Goal: Navigation & Orientation: Find specific page/section

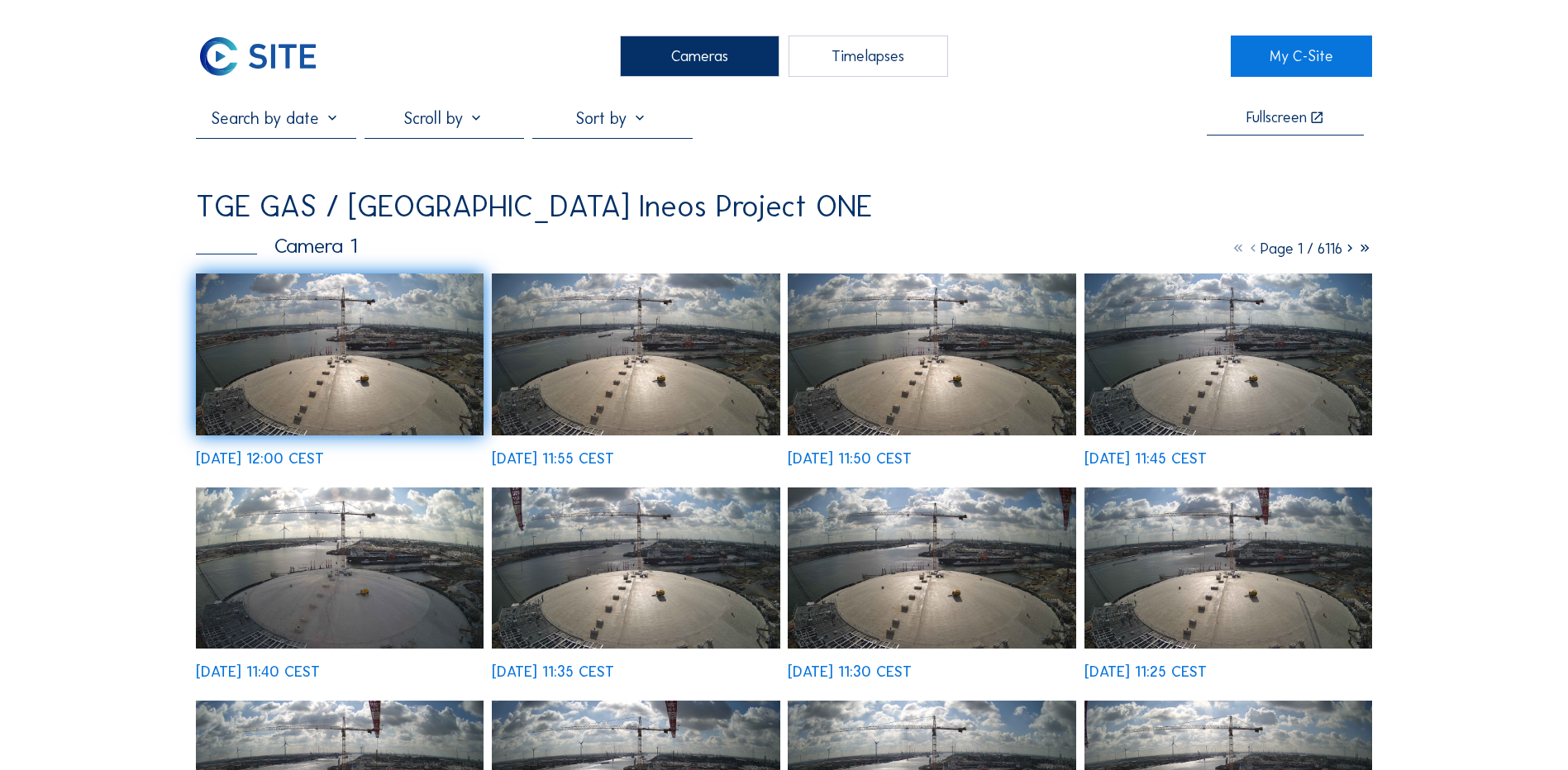
click at [674, 54] on div "Cameras" at bounding box center [699, 55] width 160 height 41
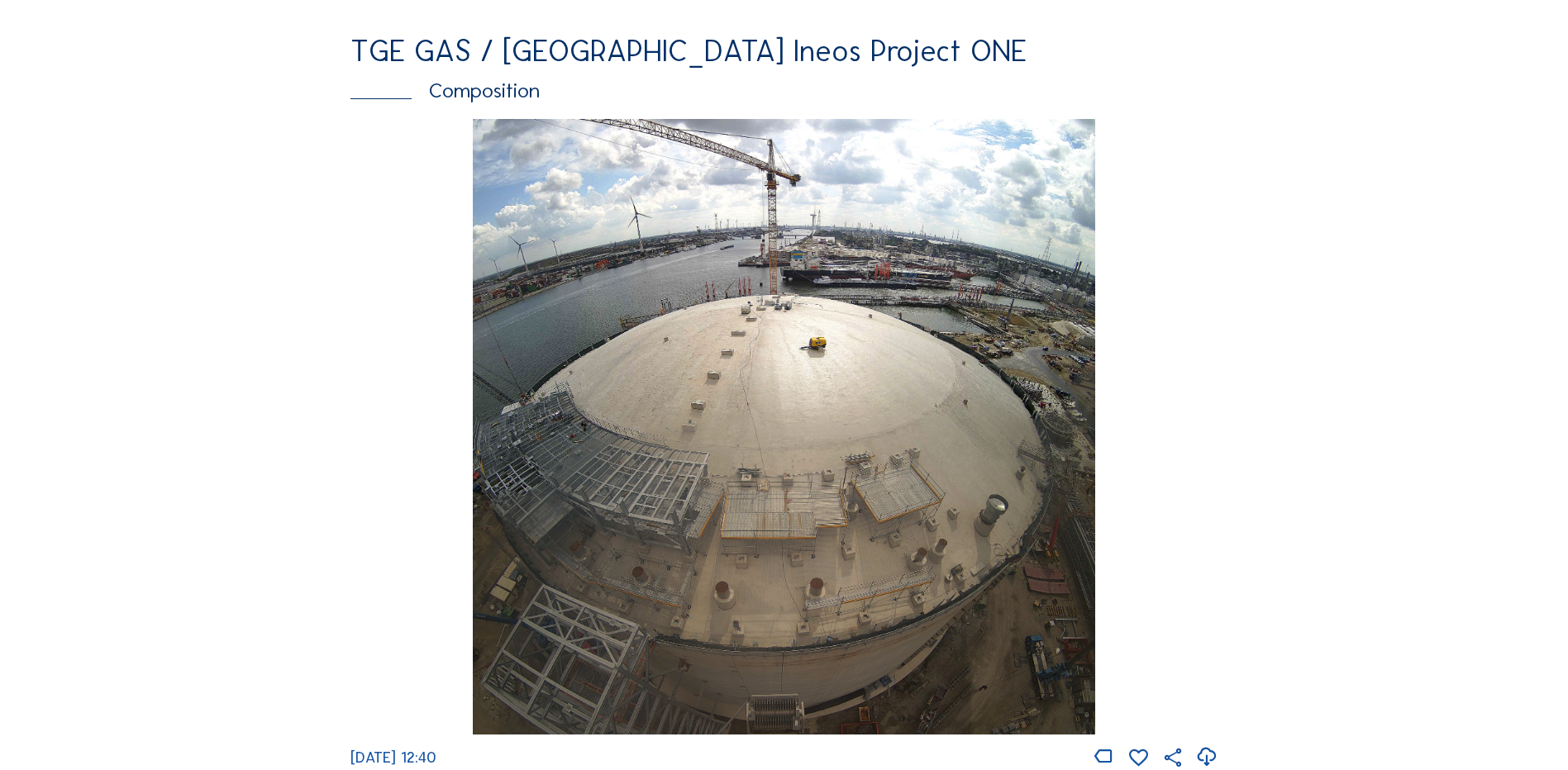
scroll to position [2230, 0]
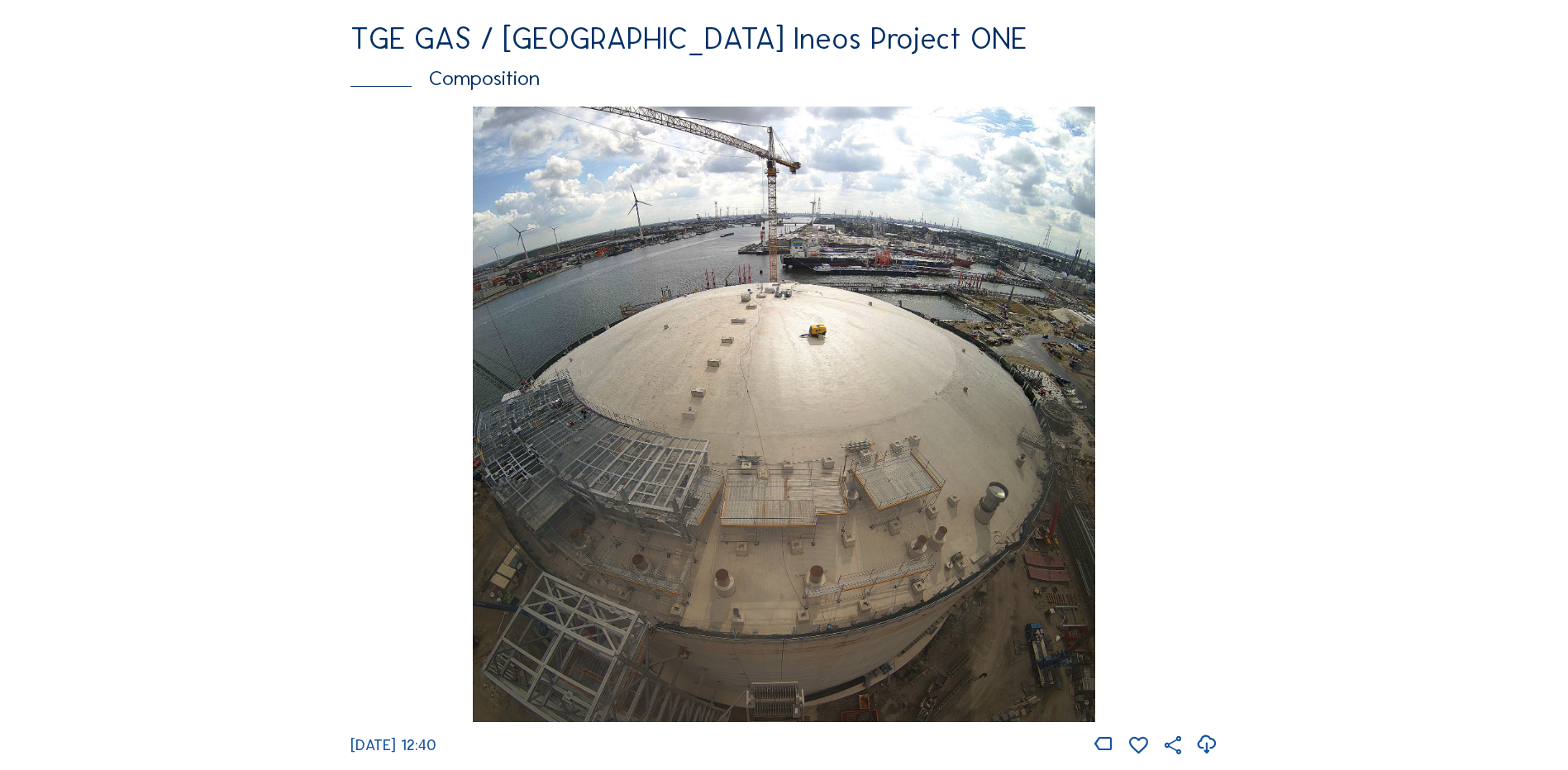
click at [762, 368] on img at bounding box center [783, 414] width 621 height 616
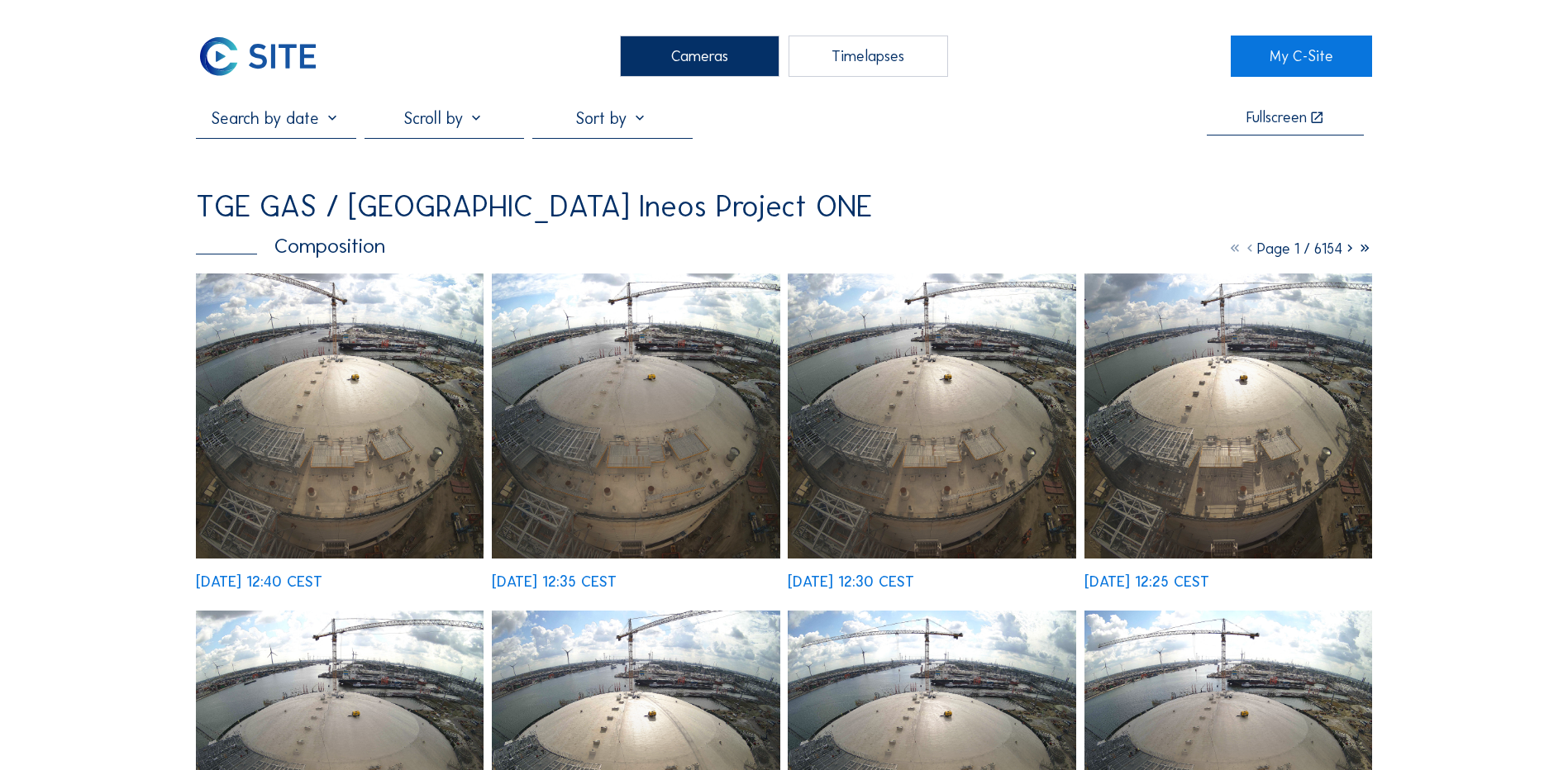
click at [338, 375] on img at bounding box center [339, 416] width 287 height 285
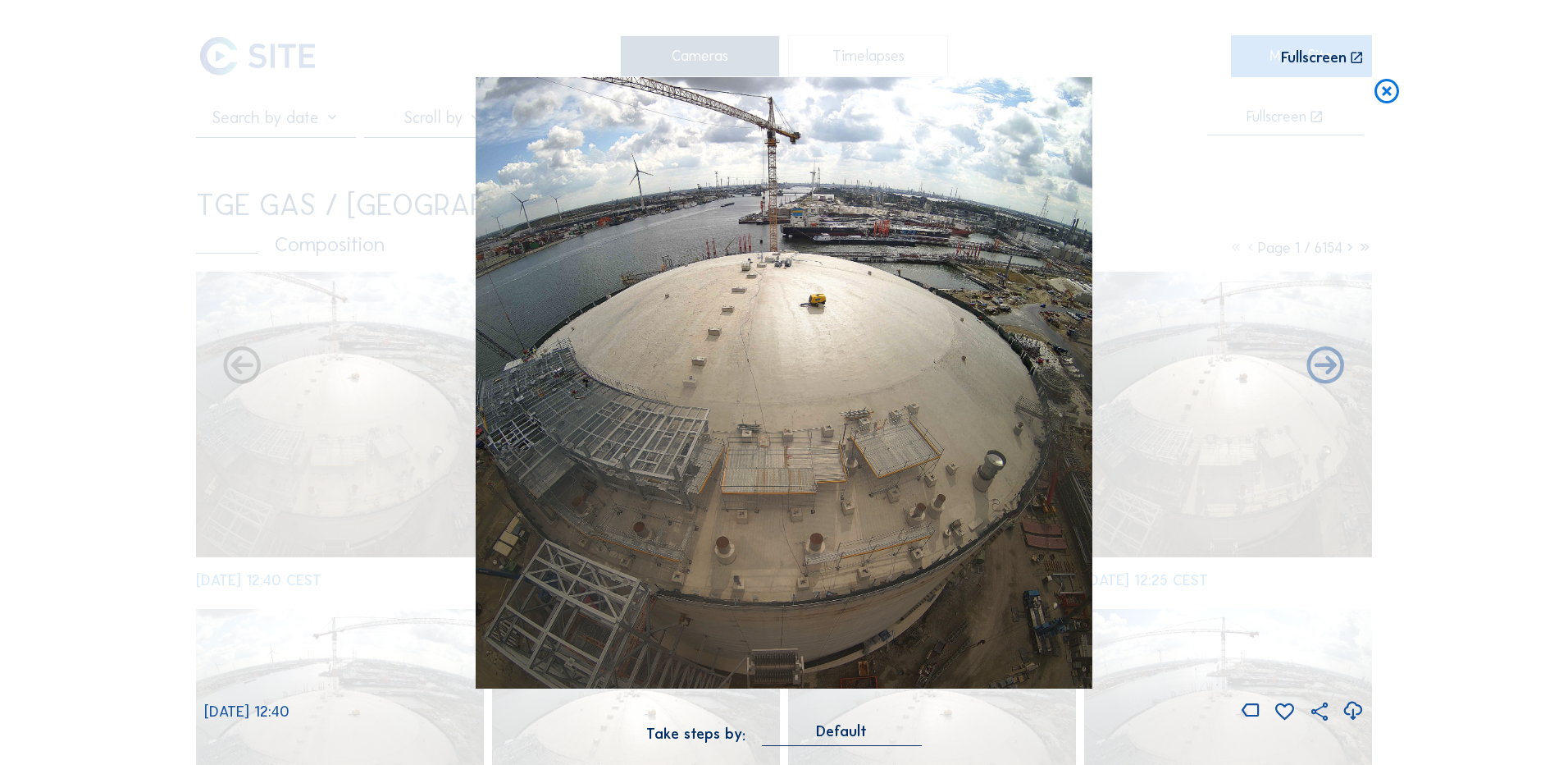
click at [1355, 713] on icon at bounding box center [1352, 711] width 22 height 27
click at [132, 357] on div "Scroll to travel through time | Press 'Alt' Button + Scroll to Zoom | Click and…" at bounding box center [784, 382] width 1568 height 765
click at [1391, 90] on icon at bounding box center [1386, 92] width 30 height 30
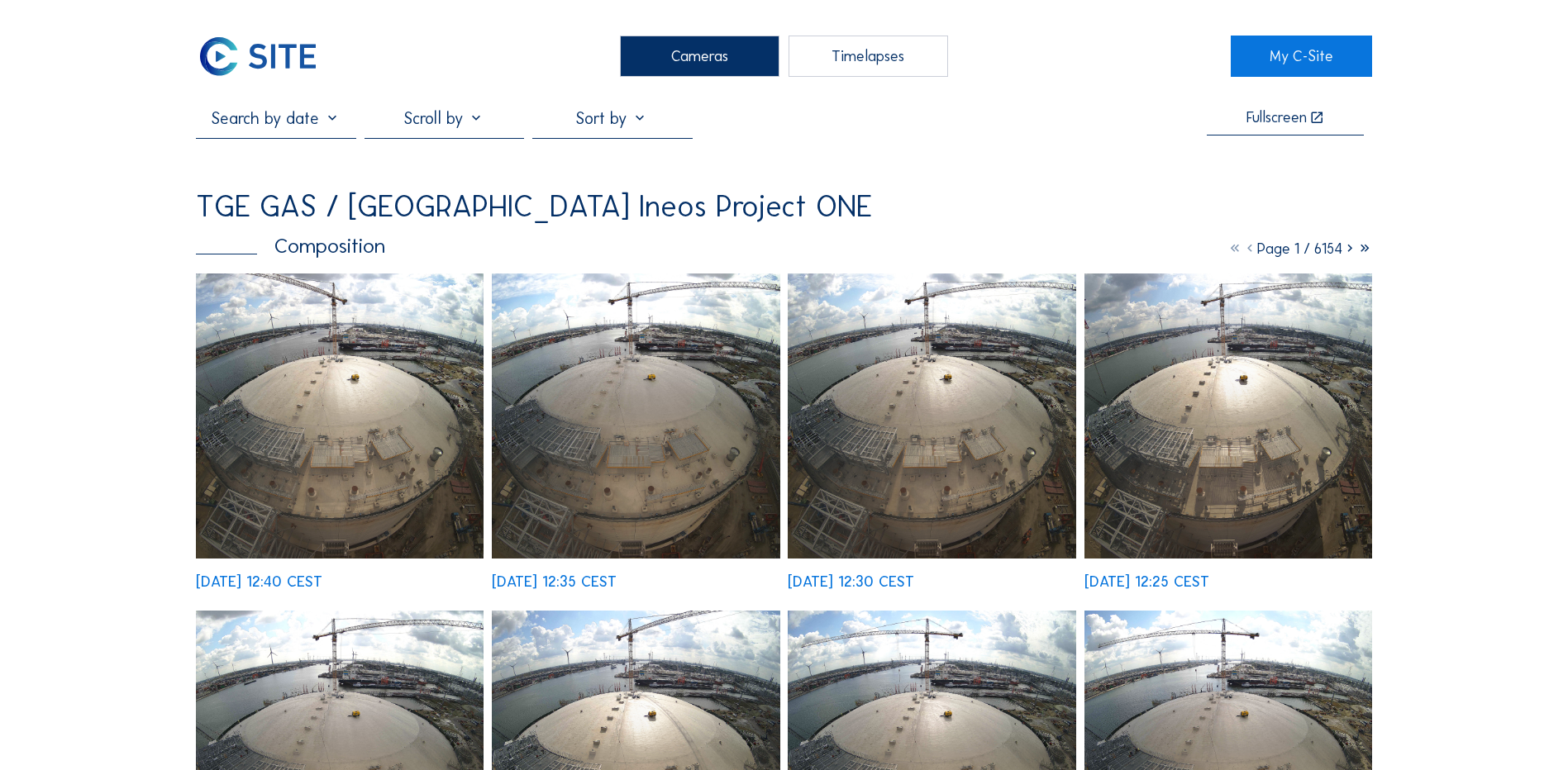
click at [707, 55] on div "Cameras" at bounding box center [699, 55] width 160 height 41
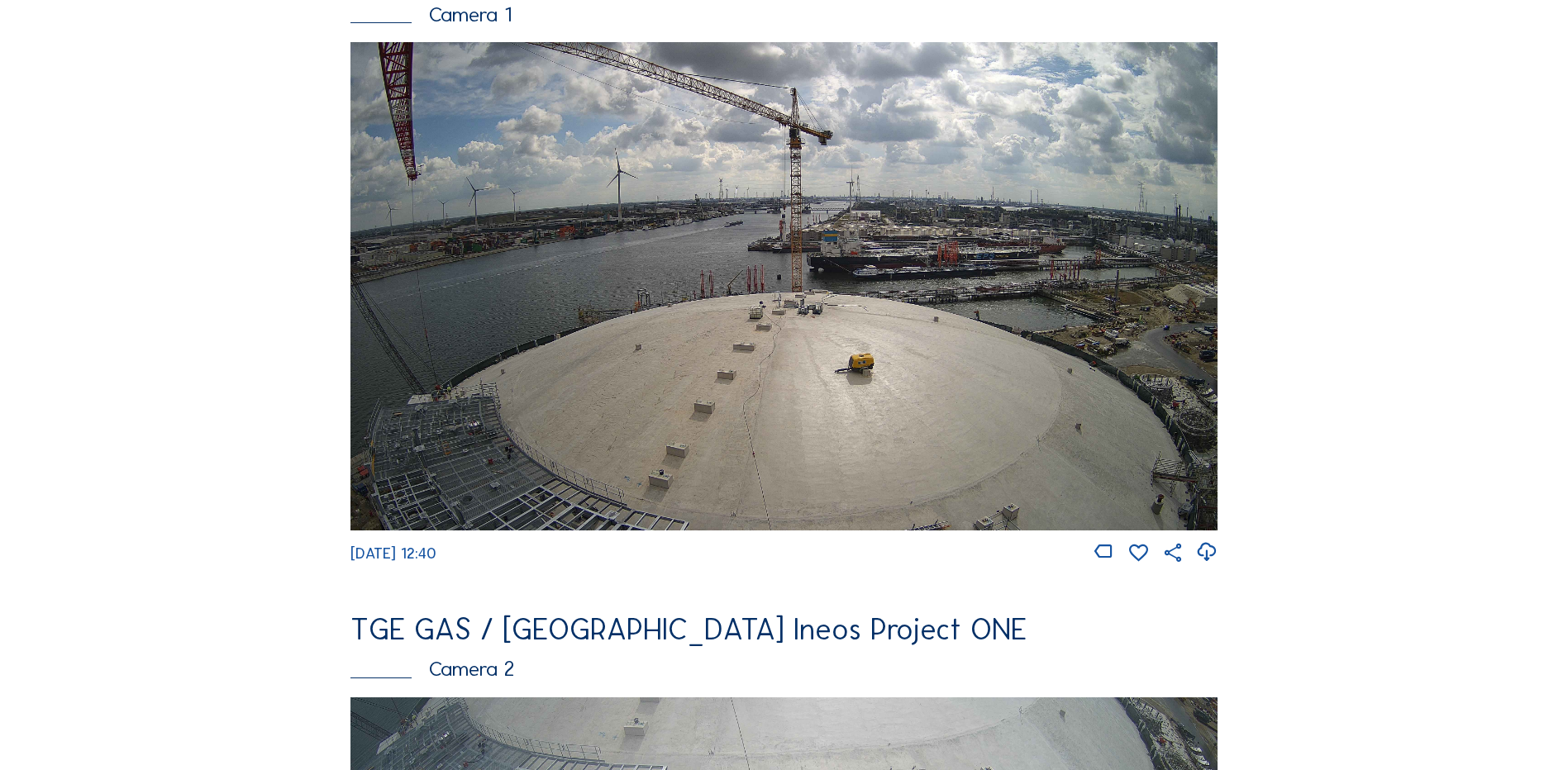
scroll to position [248, 0]
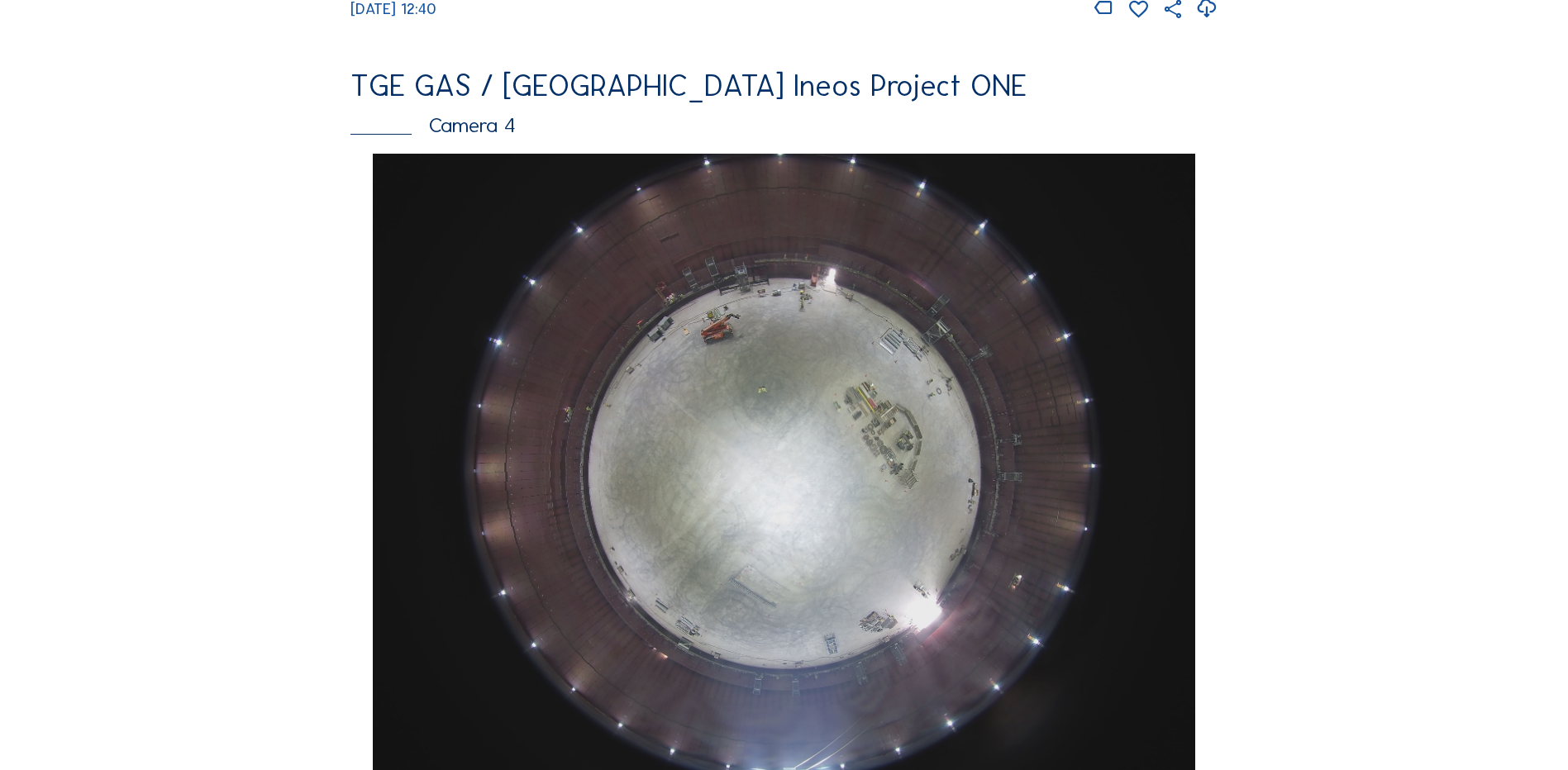
scroll to position [1652, 0]
